Goal: Information Seeking & Learning: Check status

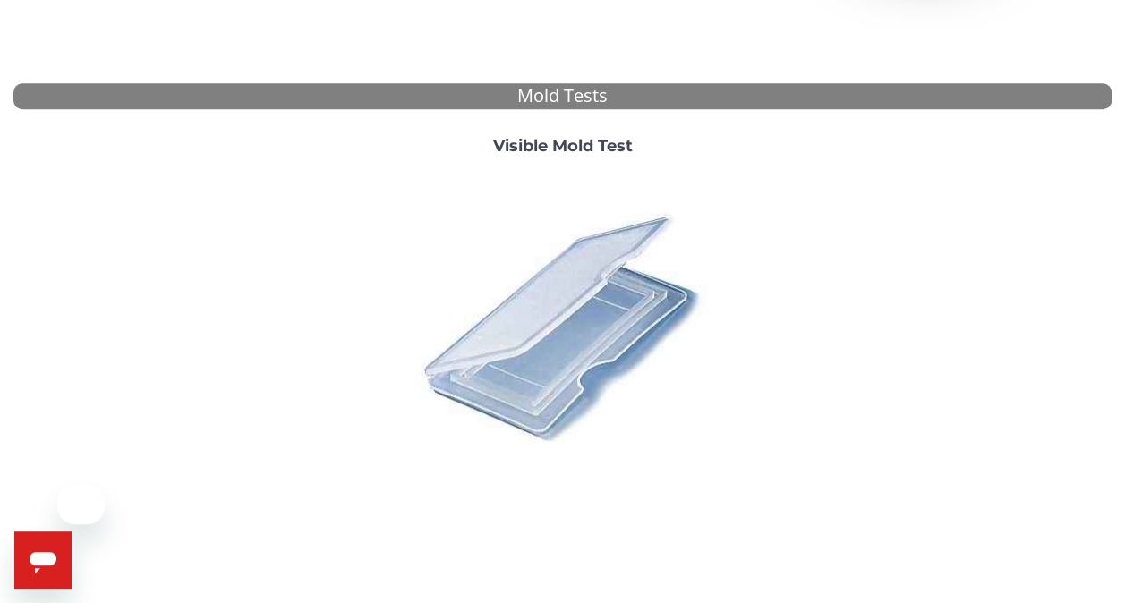
scroll to position [627, 0]
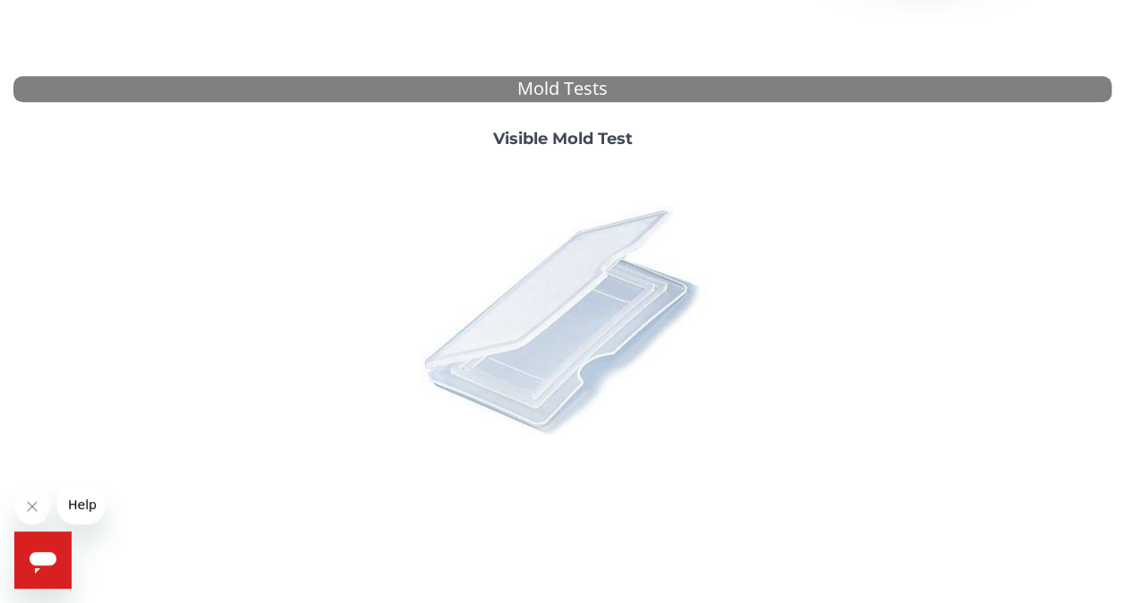
click at [503, 316] on img at bounding box center [562, 319] width 313 height 313
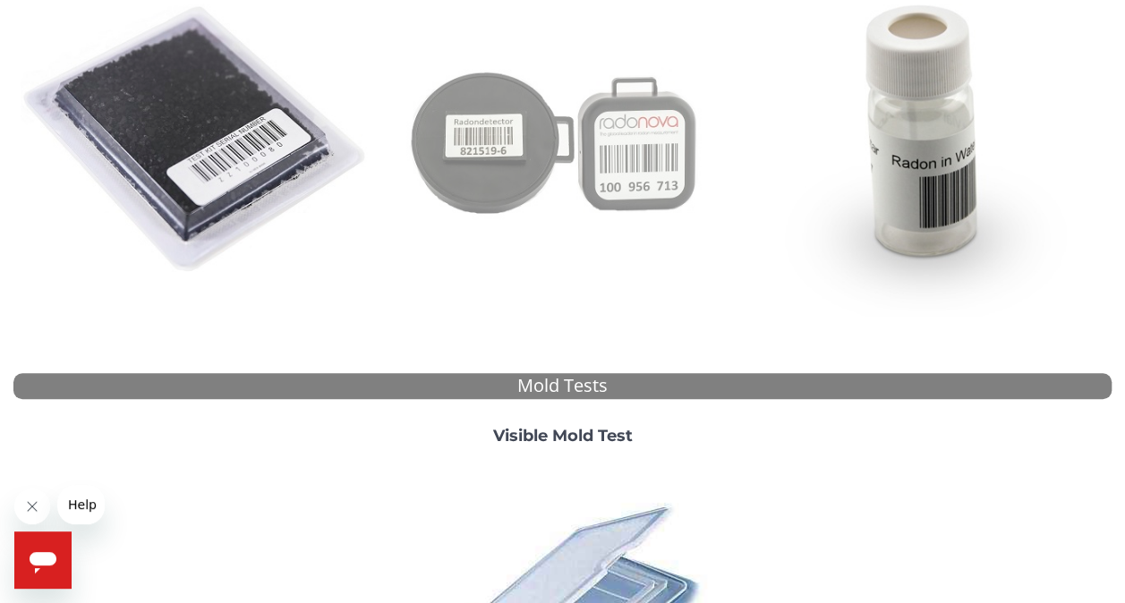
scroll to position [655, 0]
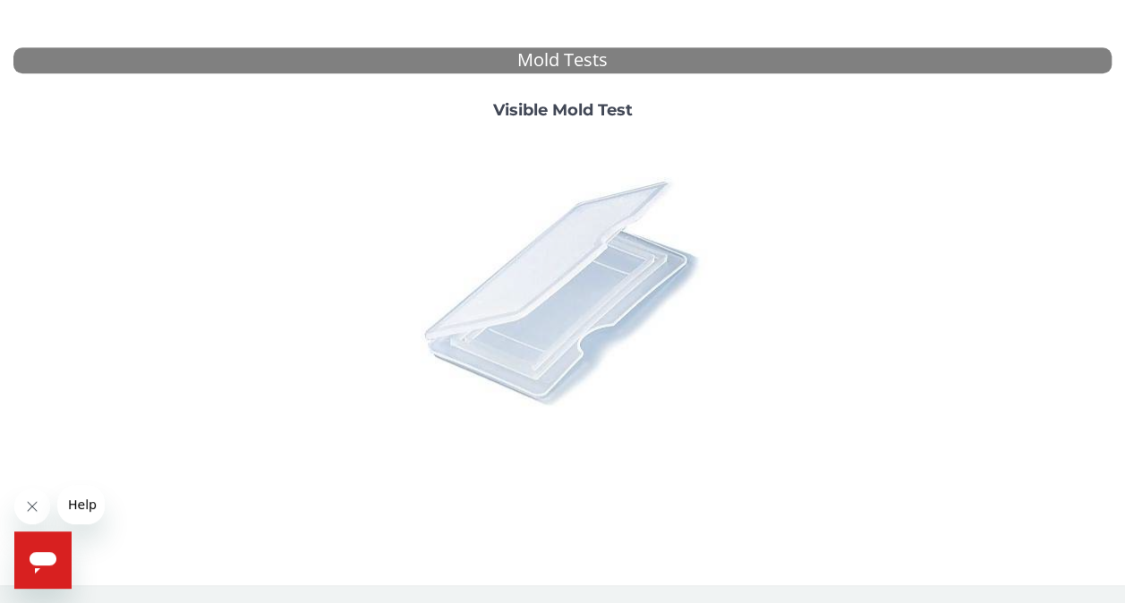
click at [544, 283] on img at bounding box center [562, 290] width 313 height 313
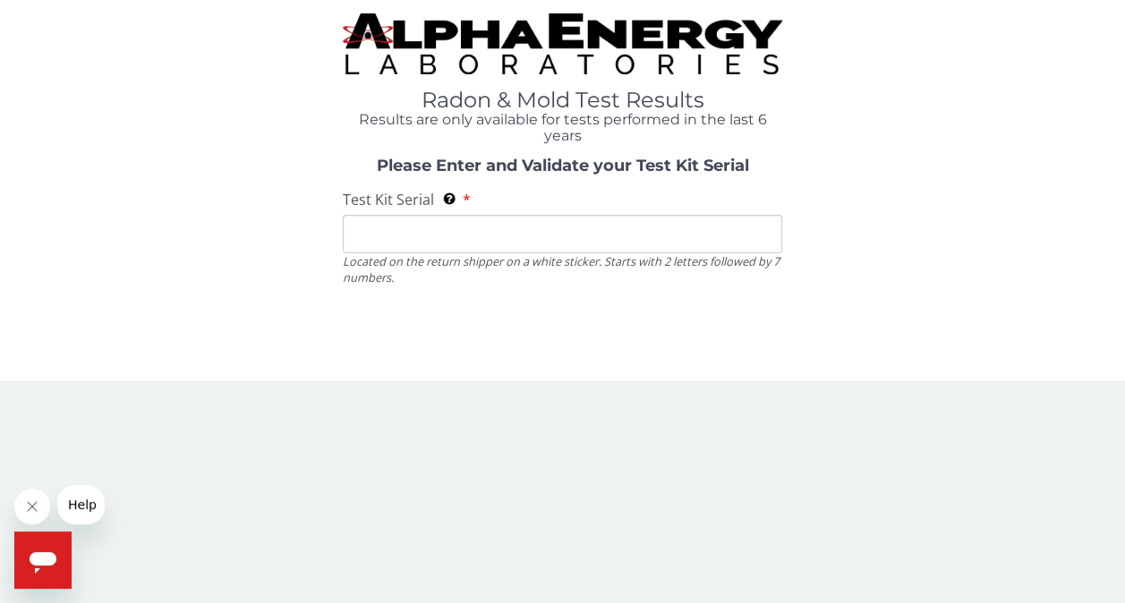
scroll to position [0, 0]
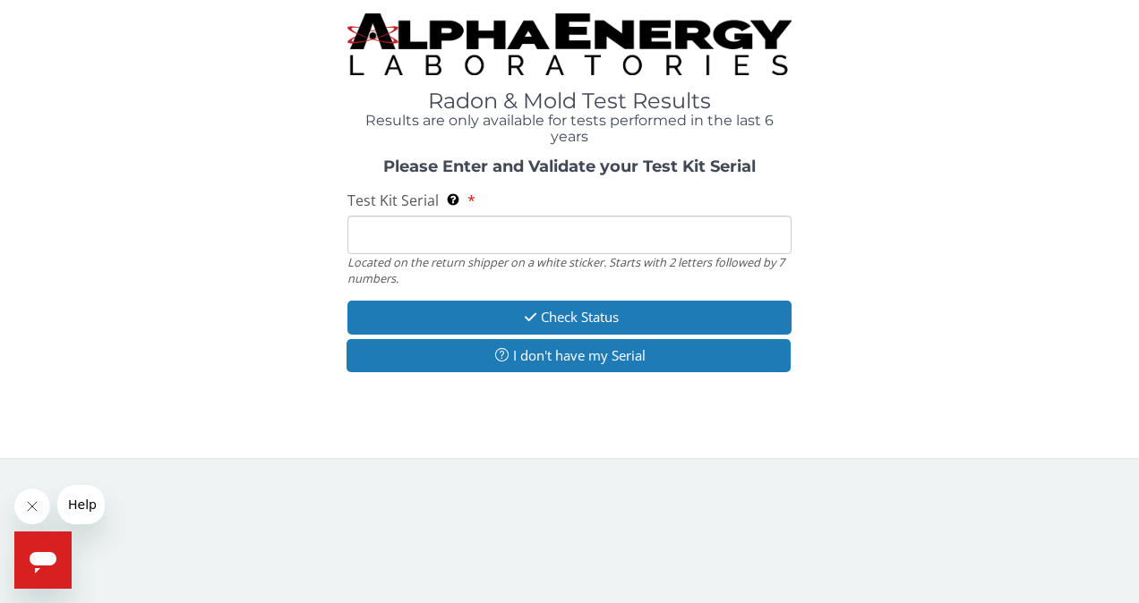
paste input "ML183145"
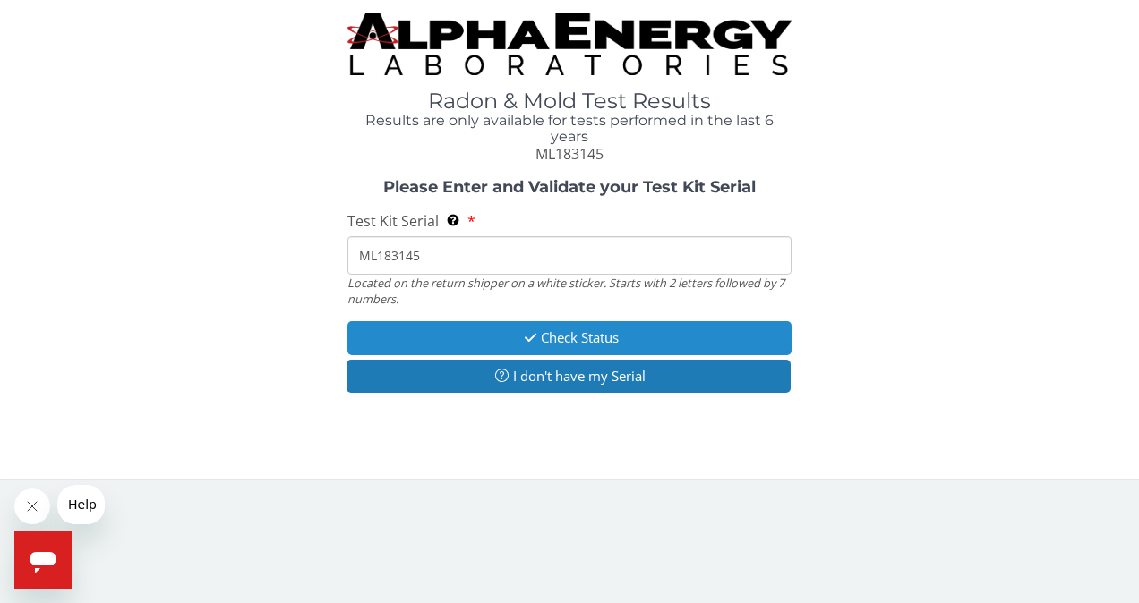
type input "ML183145"
click at [507, 336] on button "Check Status" at bounding box center [569, 337] width 445 height 33
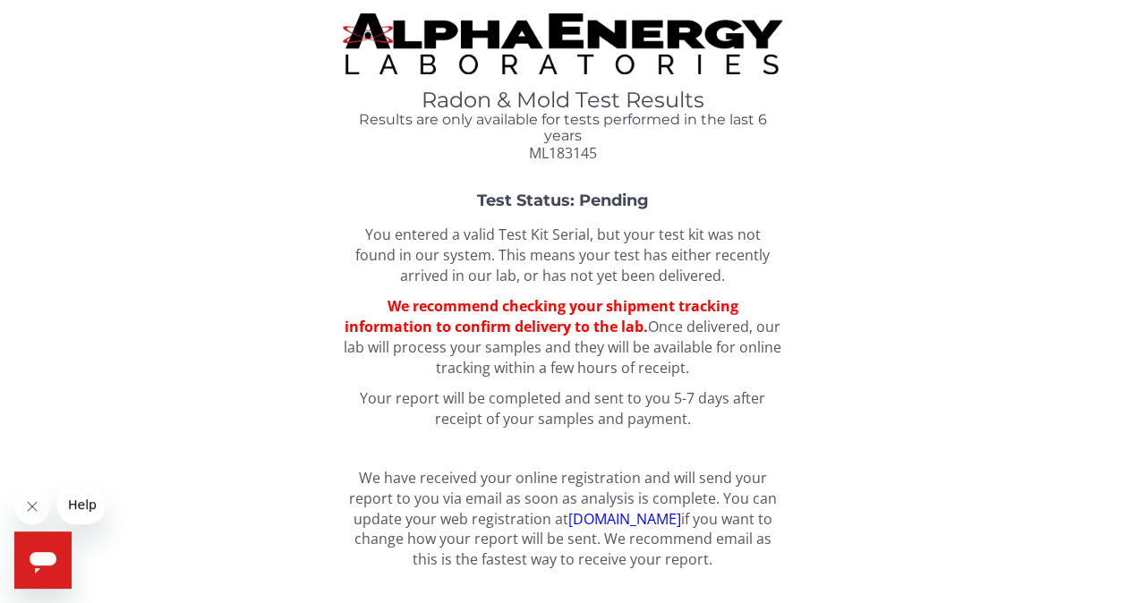
scroll to position [23, 0]
